Goal: Task Accomplishment & Management: Use online tool/utility

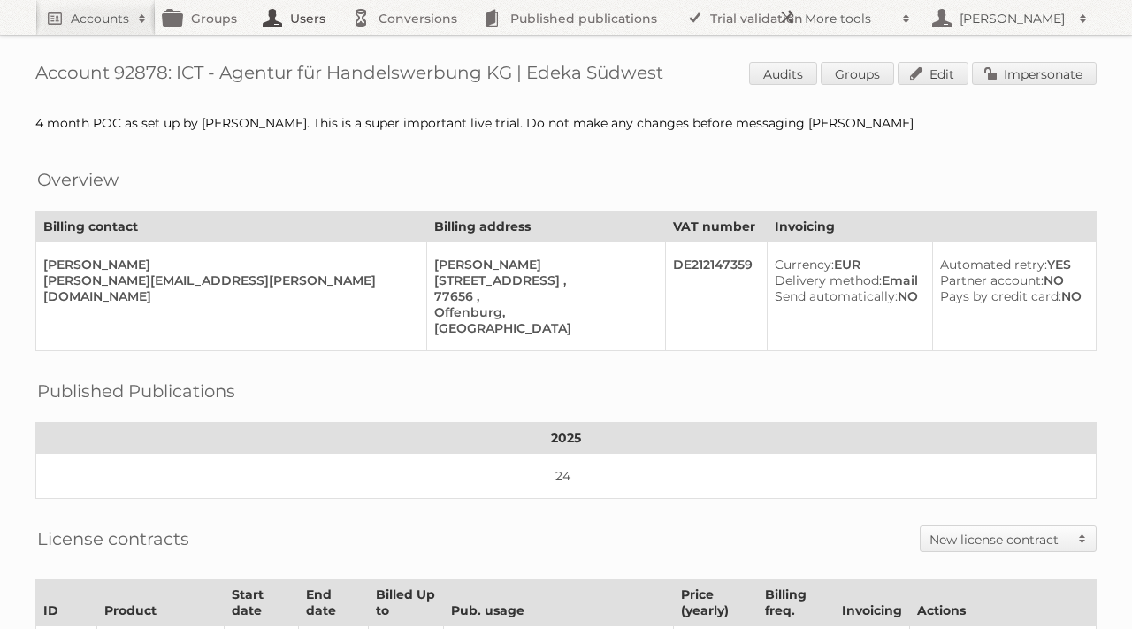
click at [298, 24] on link "Users" at bounding box center [299, 17] width 88 height 35
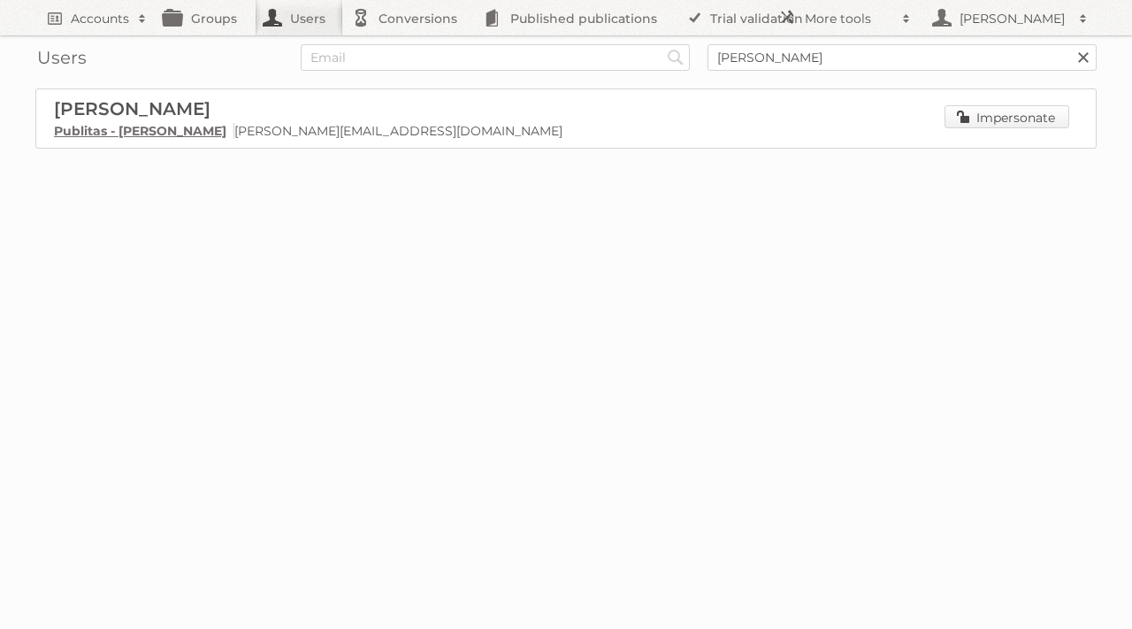
click at [993, 113] on link "Impersonate" at bounding box center [1006, 116] width 125 height 23
